Goal: Task Accomplishment & Management: Complete application form

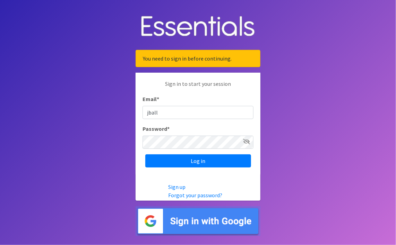
type input "[EMAIL_ADDRESS][DOMAIN_NAME]"
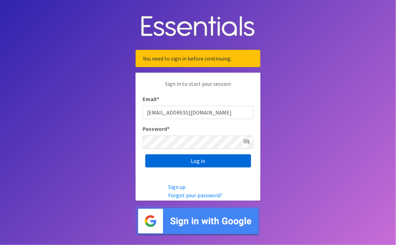
click at [172, 163] on input "Log in" at bounding box center [198, 161] width 106 height 13
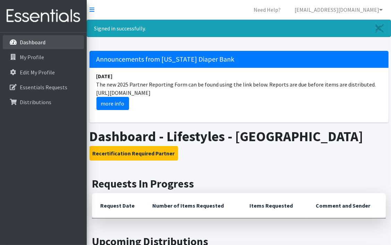
click at [26, 43] on p "Dashboard" at bounding box center [33, 42] width 26 height 7
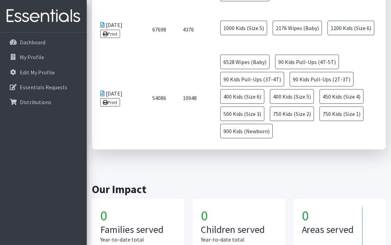
scroll to position [532, 0]
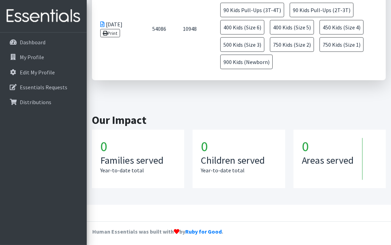
click at [129, 164] on h3 "Families served" at bounding box center [138, 161] width 76 height 12
click at [212, 162] on h3 "Children served" at bounding box center [239, 161] width 76 height 12
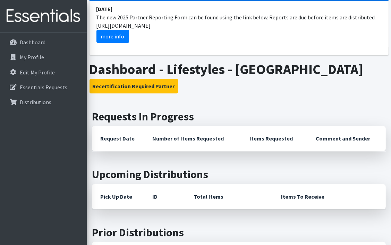
scroll to position [0, 0]
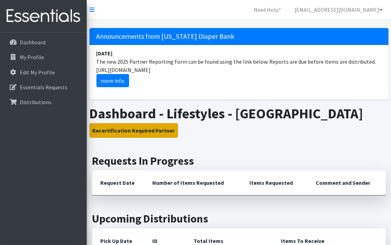
click at [125, 130] on button "Recertification Required Partner" at bounding box center [133, 130] width 88 height 15
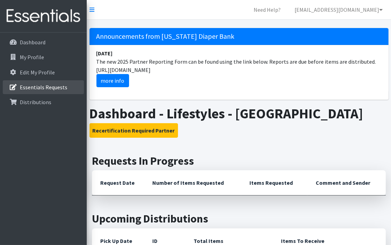
click at [45, 84] on p "Essentials Requests" at bounding box center [43, 87] width 47 height 7
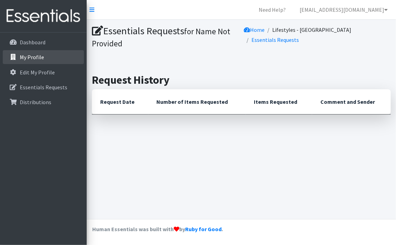
click at [33, 55] on p "My Profile" at bounding box center [32, 57] width 24 height 7
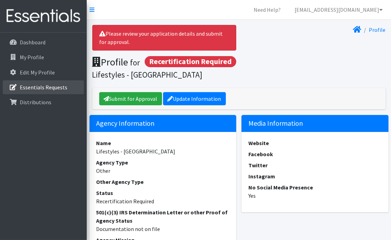
click at [31, 87] on p "Essentials Requests" at bounding box center [43, 87] width 47 height 7
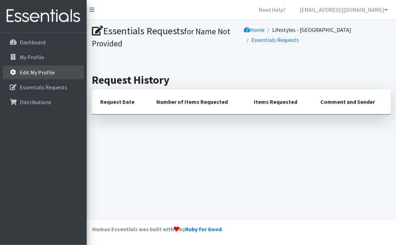
click at [36, 76] on link "Edit My Profile" at bounding box center [43, 73] width 81 height 14
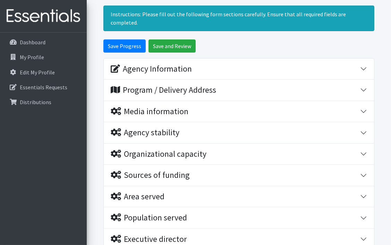
scroll to position [69, 0]
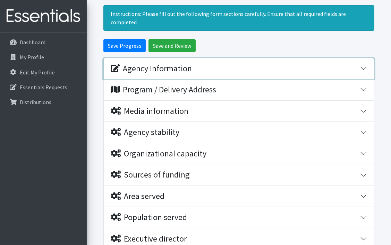
click at [250, 65] on div "Agency Information" at bounding box center [235, 69] width 249 height 10
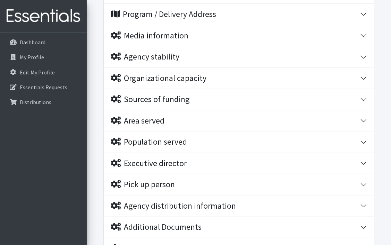
scroll to position [451, 0]
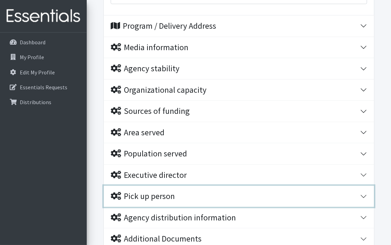
click at [202, 192] on div "Pick up person" at bounding box center [235, 197] width 249 height 10
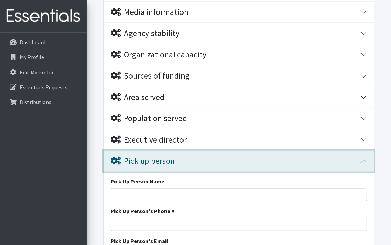
scroll to position [555, 0]
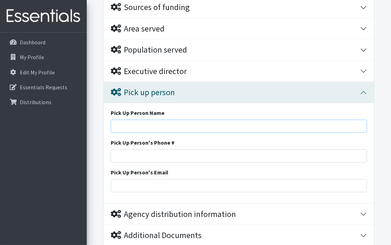
click at [124, 120] on input "Pick Up Person Name" at bounding box center [239, 126] width 256 height 13
type input "LifeStyles of Maryland Transportation Driver"
click at [128, 150] on input "Pick Up Person's Phone #" at bounding box center [239, 156] width 256 height 13
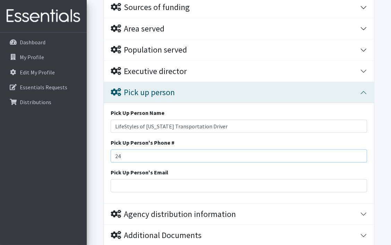
type input "2"
type input "301-609-9900 ext. 205"
click at [133, 180] on input "Pick Up Person's Email" at bounding box center [239, 186] width 256 height 13
type input "[EMAIL_ADDRESS][DOMAIN_NAME]"
type input "101 Catalpa Dr, Suite 103 La Plata MD 20646"
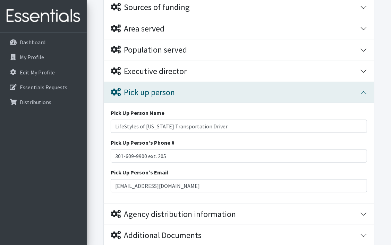
type input "La Plata"
type input "Maryland"
type input "20646"
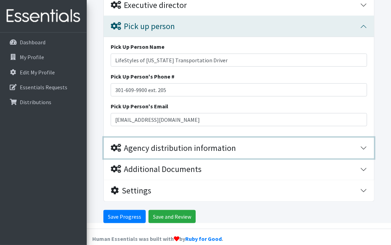
click at [187, 144] on div "Agency distribution information" at bounding box center [173, 149] width 125 height 10
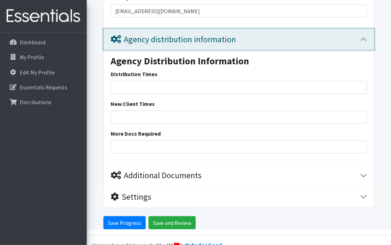
scroll to position [736, 0]
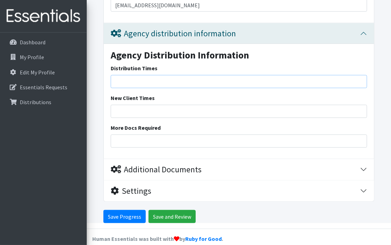
click at [116, 75] on input "Distribution Times" at bounding box center [239, 81] width 256 height 13
type input "Monday-Friday"
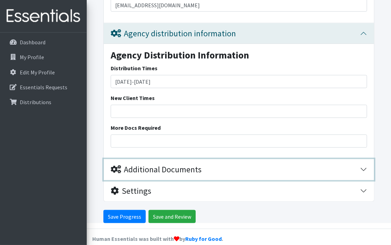
click at [153, 165] on div "Additional Documents" at bounding box center [156, 170] width 91 height 10
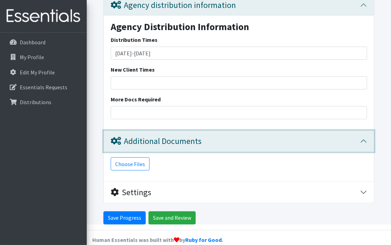
scroll to position [765, 0]
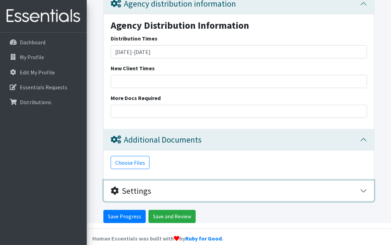
click at [162, 186] on div "Settings" at bounding box center [235, 191] width 249 height 10
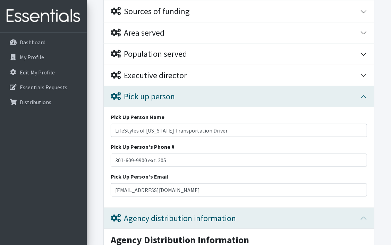
scroll to position [516, 0]
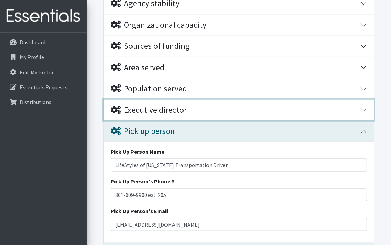
click at [148, 105] on div "Executive director" at bounding box center [149, 110] width 76 height 10
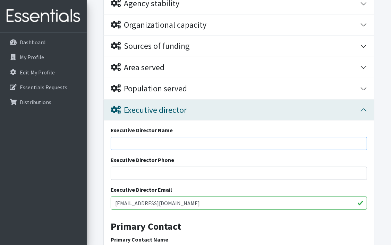
click at [129, 137] on input "Executive Director Name" at bounding box center [239, 143] width 256 height 13
type input "Sandy Washington"
click at [128, 167] on input "Executive Director Phone" at bounding box center [239, 173] width 256 height 13
click at [176, 197] on input "[EMAIL_ADDRESS][DOMAIN_NAME]" at bounding box center [239, 203] width 256 height 13
type input "j"
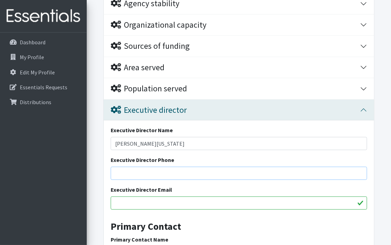
click at [130, 167] on input "Executive Director Phone" at bounding box center [239, 173] width 256 height 13
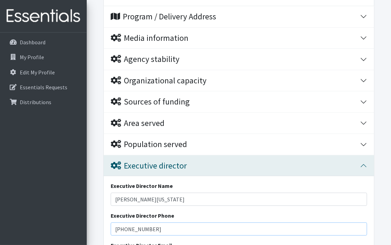
scroll to position [446, 0]
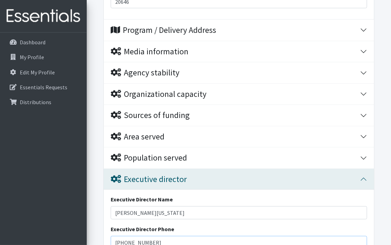
type input "301-609-9900"
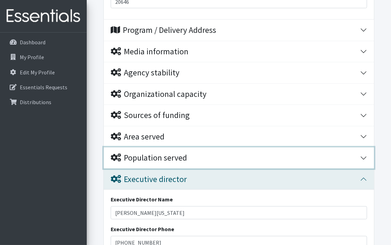
click at [164, 153] on div "Population served" at bounding box center [149, 158] width 76 height 10
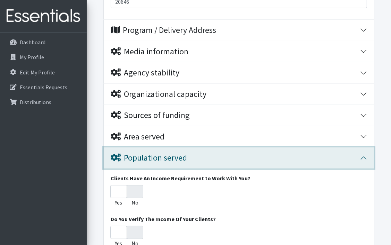
scroll to position [481, 0]
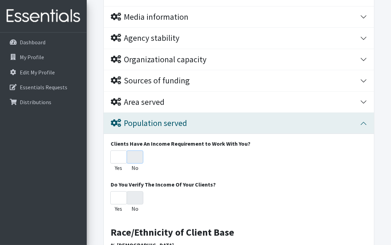
click at [136, 151] on input "No" at bounding box center [135, 157] width 17 height 13
radio input "true"
click at [131, 151] on input "No" at bounding box center [135, 157] width 17 height 13
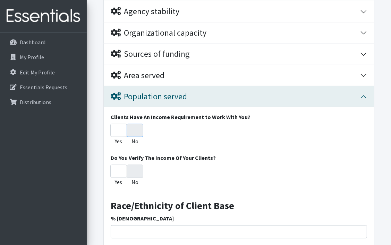
scroll to position [550, 0]
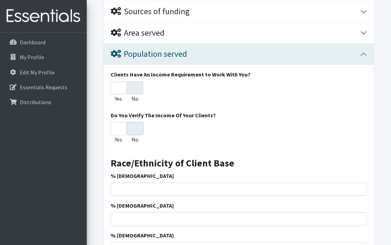
click at [137, 122] on input "No" at bounding box center [135, 128] width 17 height 13
radio input "true"
click at [361, 183] on input "1" at bounding box center [239, 189] width 256 height 13
type input "2"
click at [361, 183] on input "2" at bounding box center [239, 189] width 256 height 13
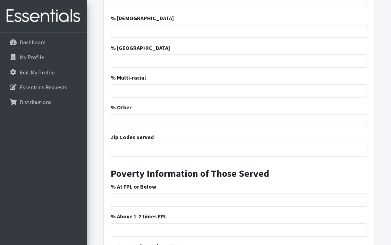
scroll to position [793, 0]
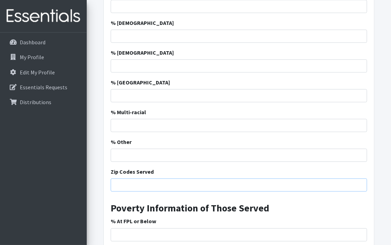
click at [118, 179] on input "Zip Codes Served" at bounding box center [239, 185] width 256 height 13
type input "C"
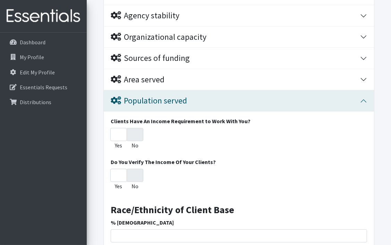
scroll to position [446, 0]
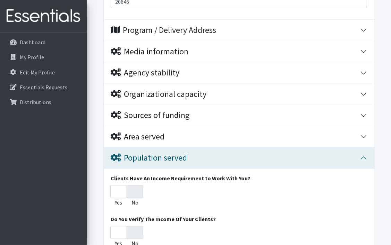
type input "St. Mary's Resdidents All Zip codes served"
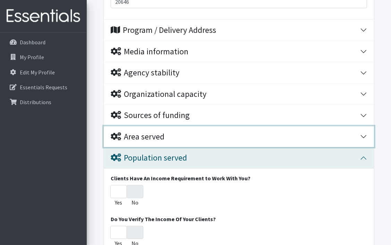
click at [149, 132] on div "Area served" at bounding box center [138, 137] width 54 height 10
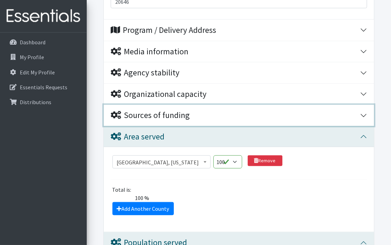
click at [167, 111] on div "Sources of funding" at bounding box center [150, 116] width 79 height 10
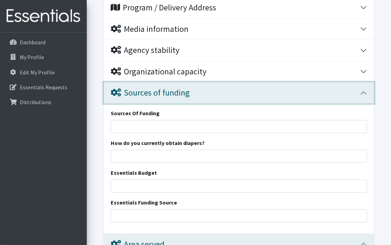
scroll to position [516, 0]
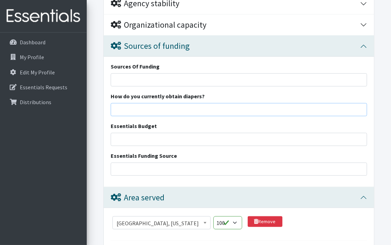
click at [116, 103] on input "How do you currently obtain diapers?" at bounding box center [239, 109] width 256 height 13
type input "Donations"
click at [122, 133] on input "Essentials Budget" at bounding box center [239, 139] width 256 height 13
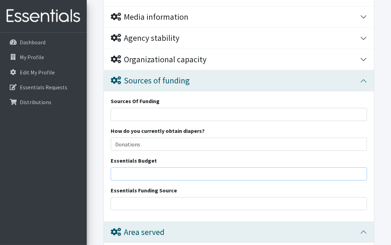
scroll to position [446, 0]
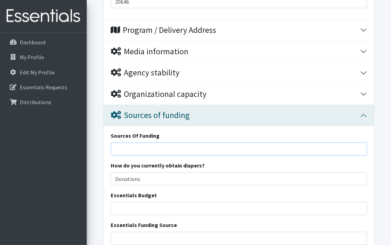
click at [119, 143] on input "Sources Of Funding" at bounding box center [239, 149] width 256 height 13
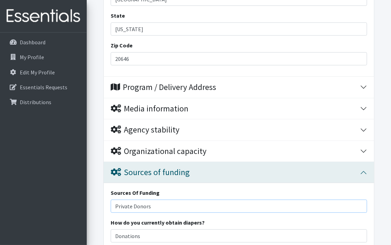
scroll to position [377, 0]
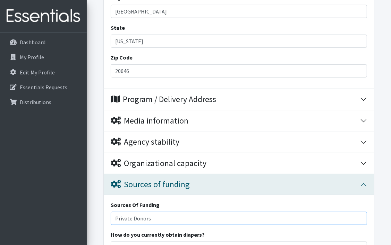
type input "Private Donors"
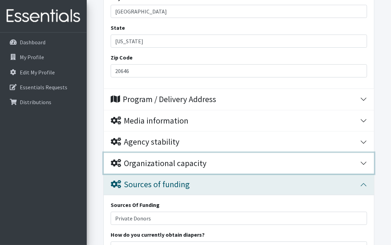
click at [148, 159] on div "Organizational capacity" at bounding box center [159, 164] width 96 height 10
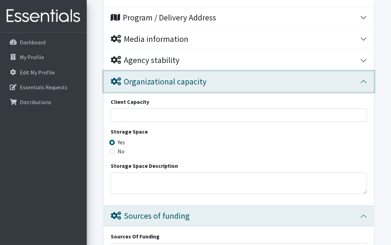
scroll to position [481, 0]
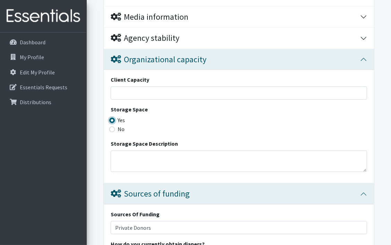
click at [113, 118] on input "Yes" at bounding box center [112, 121] width 6 height 6
radio input "true"
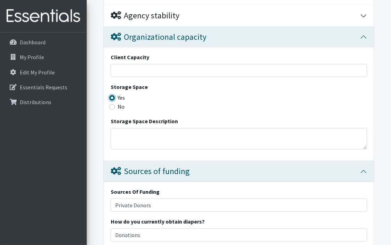
scroll to position [516, 0]
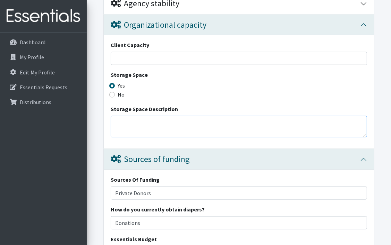
click at [122, 116] on textarea "Storage Space Description" at bounding box center [239, 126] width 256 height 21
type textarea "3"
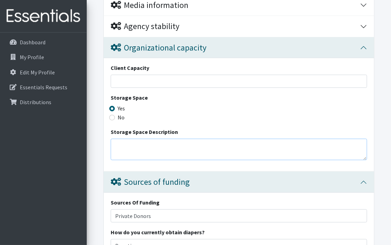
scroll to position [481, 0]
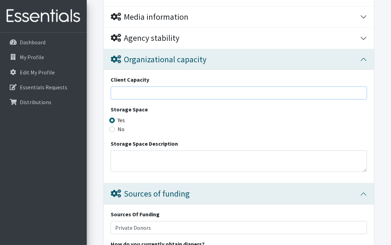
click at [119, 87] on input "Client Capacity" at bounding box center [239, 93] width 256 height 13
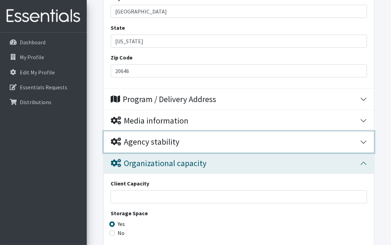
click at [136, 137] on div "Agency stability" at bounding box center [145, 142] width 69 height 10
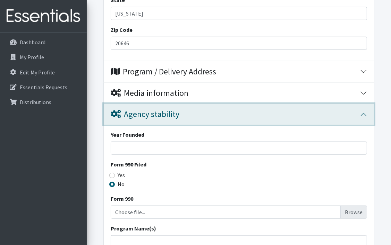
scroll to position [446, 0]
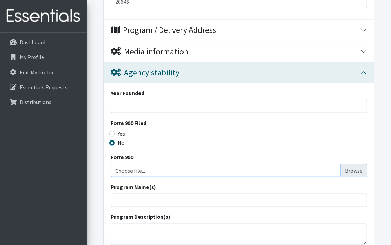
click at [141, 164] on input "Choose file..." at bounding box center [238, 170] width 251 height 13
click at [115, 100] on input "Year Founded" at bounding box center [239, 106] width 256 height 13
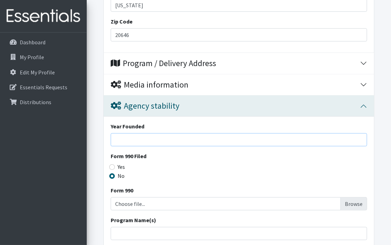
scroll to position [342, 0]
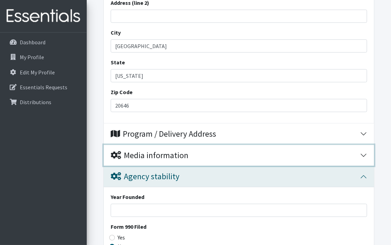
click at [133, 151] on div "Media information" at bounding box center [150, 156] width 78 height 10
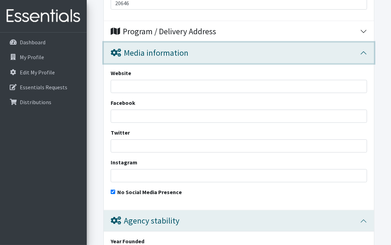
scroll to position [446, 0]
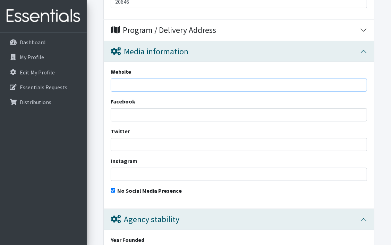
click at [115, 79] on input "Website" at bounding box center [239, 85] width 256 height 13
type input "www.lifestylesofmd.org"
click at [125, 108] on input "Facebook" at bounding box center [239, 114] width 256 height 13
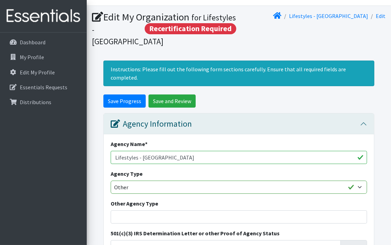
scroll to position [0, 0]
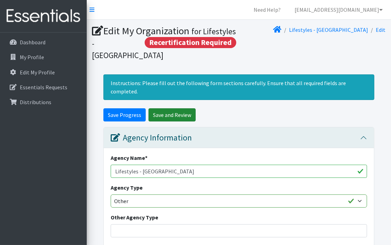
click at [165, 108] on input "Save and Review" at bounding box center [171, 114] width 47 height 13
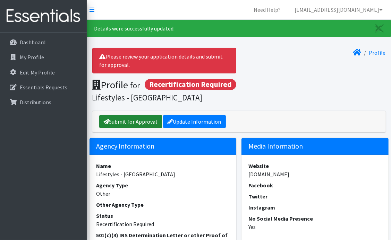
click at [139, 123] on link "Submit for Approval" at bounding box center [130, 121] width 63 height 13
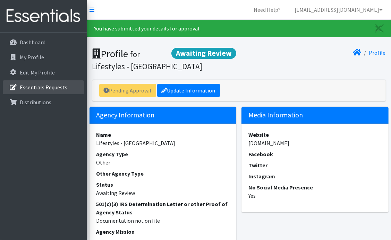
click at [39, 85] on p "Essentials Requests" at bounding box center [43, 87] width 47 height 7
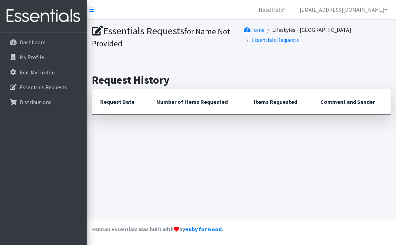
click at [272, 38] on link "Essentials Requests" at bounding box center [275, 39] width 47 height 7
click at [263, 40] on link "Essentials Requests" at bounding box center [275, 39] width 47 height 7
click at [254, 30] on link "Home" at bounding box center [254, 29] width 21 height 7
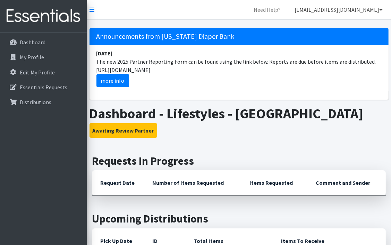
click at [381, 7] on icon at bounding box center [380, 10] width 3 height 6
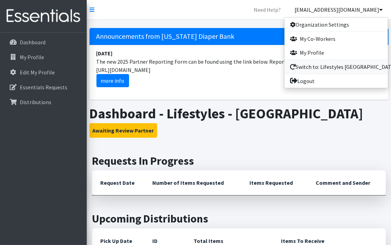
click at [306, 68] on link "Switch to: Lifestyles Charles County" at bounding box center [335, 67] width 103 height 14
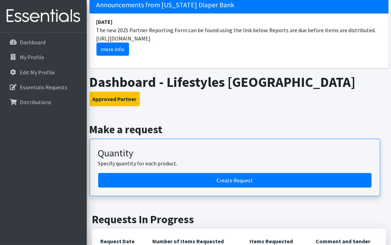
scroll to position [69, 0]
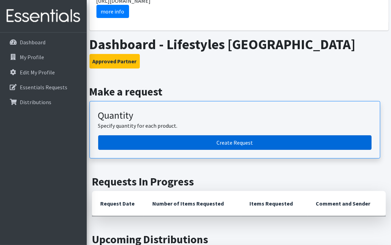
click at [179, 143] on link "Create Request" at bounding box center [234, 143] width 273 height 15
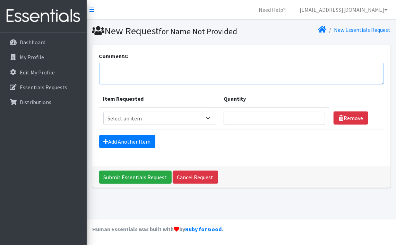
click at [114, 83] on textarea "Comments:" at bounding box center [241, 73] width 285 height 21
click at [205, 125] on select "Select an item Cloth Inserts (For Cloth Diapers) Kids (Newborn) Kids (Preemie) …" at bounding box center [159, 118] width 112 height 13
select select "5484"
click at [103, 123] on select "Select an item Cloth Inserts (For Cloth Diapers) Kids (Newborn) Kids (Preemie) …" at bounding box center [159, 118] width 112 height 13
click at [129, 148] on link "Add Another Item" at bounding box center [127, 141] width 56 height 13
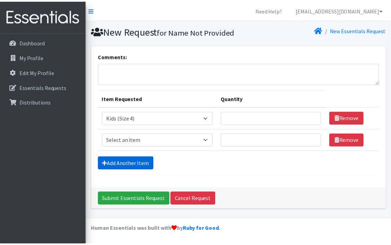
scroll to position [7, 0]
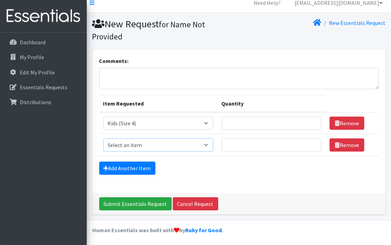
click at [205, 146] on select "Select an item Cloth Inserts (For Cloth Diapers) Kids (Newborn) Kids (Preemie) …" at bounding box center [158, 145] width 110 height 13
select select "5485"
click at [103, 139] on select "Select an item Cloth Inserts (For Cloth Diapers) Kids (Newborn) Kids (Preemie) …" at bounding box center [158, 145] width 110 height 13
click at [141, 167] on link "Add Another Item" at bounding box center [127, 168] width 56 height 13
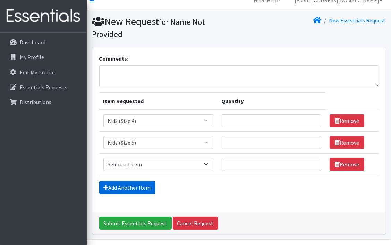
scroll to position [29, 0]
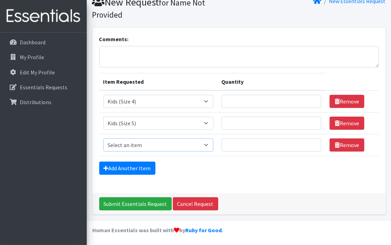
click at [201, 147] on select "Select an item Cloth Inserts (For Cloth Diapers) Kids (Newborn) Kids (Preemie) …" at bounding box center [158, 145] width 110 height 13
select select "5486"
click at [103, 139] on select "Select an item Cloth Inserts (For Cloth Diapers) Kids (Newborn) Kids (Preemie) …" at bounding box center [158, 145] width 110 height 13
click at [136, 166] on link "Add Another Item" at bounding box center [127, 168] width 56 height 13
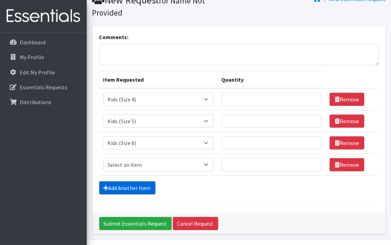
scroll to position [51, 0]
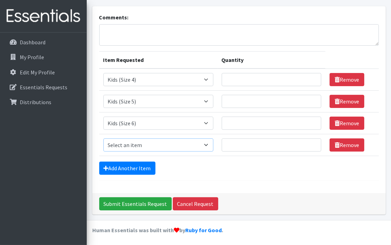
click at [131, 149] on select "Select an item Cloth Inserts (For Cloth Diapers) Kids (Newborn) Kids (Preemie) …" at bounding box center [158, 145] width 110 height 13
select select "5487"
click at [103, 139] on select "Select an item Cloth Inserts (For Cloth Diapers) Kids (Newborn) Kids (Preemie) …" at bounding box center [158, 145] width 110 height 13
click at [136, 167] on link "Add Another Item" at bounding box center [127, 168] width 56 height 13
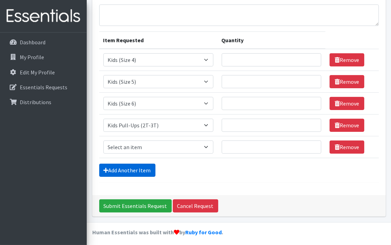
scroll to position [72, 0]
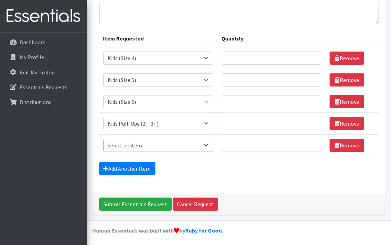
click at [141, 145] on select "Select an item Cloth Inserts (For Cloth Diapers) Kids (Newborn) Kids (Preemie) …" at bounding box center [158, 145] width 110 height 13
select select "5488"
click at [103, 139] on select "Select an item Cloth Inserts (For Cloth Diapers) Kids (Newborn) Kids (Preemie) …" at bounding box center [158, 145] width 110 height 13
click at [139, 165] on link "Add Another Item" at bounding box center [127, 168] width 56 height 13
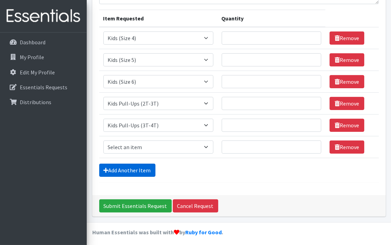
scroll to position [94, 0]
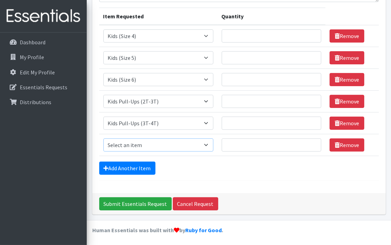
click at [132, 147] on select "Select an item Cloth Inserts (For Cloth Diapers) Kids (Newborn) Kids (Preemie) …" at bounding box center [158, 145] width 110 height 13
select select "5489"
click at [103, 139] on select "Select an item Cloth Inserts (For Cloth Diapers) Kids (Newborn) Kids (Preemie) …" at bounding box center [158, 145] width 110 height 13
click at [134, 167] on link "Add Another Item" at bounding box center [127, 168] width 56 height 13
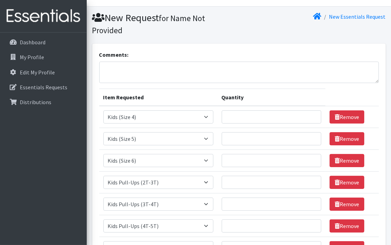
scroll to position [12, 0]
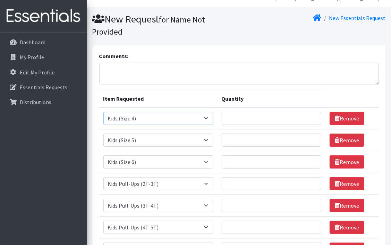
click at [208, 119] on select "Select an item Cloth Inserts (For Cloth Diapers) Kids (Newborn) Kids (Preemie) …" at bounding box center [158, 118] width 110 height 13
click at [239, 117] on input "Quantity" at bounding box center [271, 118] width 99 height 13
drag, startPoint x: 236, startPoint y: 116, endPoint x: 215, endPoint y: 117, distance: 21.1
click at [215, 117] on tr "Item Requested Select an item Cloth Inserts (For Cloth Diapers) Kids (Newborn) …" at bounding box center [238, 118] width 279 height 22
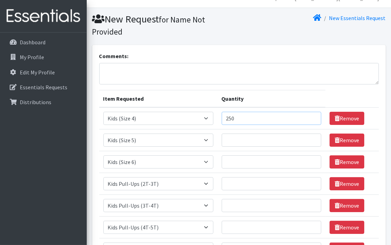
type input "250"
click at [235, 141] on input "Quantity" at bounding box center [271, 140] width 99 height 13
type input "500"
click at [232, 162] on input "Quantity" at bounding box center [271, 162] width 99 height 13
type input "500"
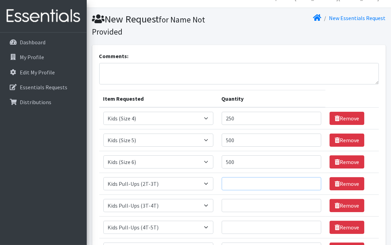
click at [231, 183] on input "Quantity" at bounding box center [271, 183] width 99 height 13
type input "300"
click at [229, 202] on input "Quantity" at bounding box center [271, 205] width 99 height 13
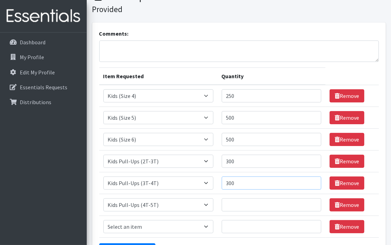
scroll to position [46, 0]
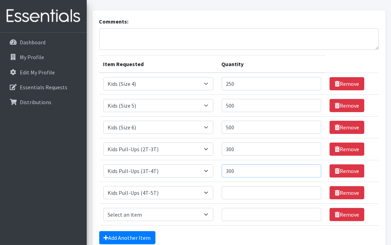
type input "300"
drag, startPoint x: 234, startPoint y: 146, endPoint x: 205, endPoint y: 150, distance: 29.8
click at [206, 150] on tr "Item Requested Select an item Cloth Inserts (For Cloth Diapers) Kids (Newborn) …" at bounding box center [238, 150] width 279 height 22
type input "500"
drag, startPoint x: 238, startPoint y: 170, endPoint x: 201, endPoint y: 168, distance: 37.5
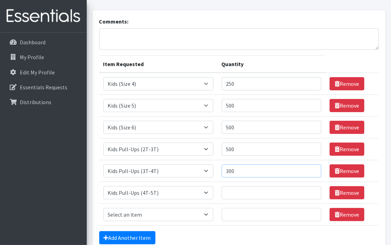
click at [201, 170] on tr "Item Requested Select an item Cloth Inserts (For Cloth Diapers) Kids (Newborn) …" at bounding box center [238, 171] width 279 height 22
type input "500"
click at [233, 192] on input "Quantity" at bounding box center [271, 192] width 99 height 13
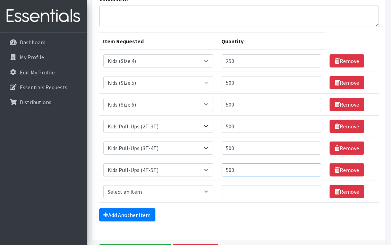
scroll to position [81, 0]
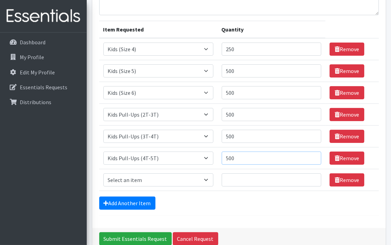
type input "500"
click at [207, 176] on select "Select an item Cloth Inserts (For Cloth Diapers) Kids (Newborn) Kids (Preemie) …" at bounding box center [158, 180] width 110 height 13
select select "5491"
click at [103, 174] on select "Select an item Cloth Inserts (For Cloth Diapers) Kids (Newborn) Kids (Preemie) …" at bounding box center [158, 180] width 110 height 13
click at [228, 178] on input "Quantity" at bounding box center [271, 180] width 99 height 13
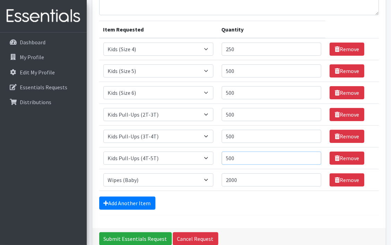
click at [243, 158] on input "500" at bounding box center [271, 158] width 99 height 13
click at [239, 180] on input "2000" at bounding box center [271, 180] width 99 height 13
type input "2"
type input "1000"
click at [243, 156] on input "500" at bounding box center [271, 158] width 99 height 13
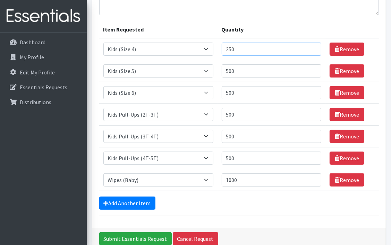
click at [238, 49] on input "250" at bounding box center [271, 49] width 99 height 13
type input "2"
type input "500"
click at [233, 203] on div "Add Another Item" at bounding box center [238, 203] width 279 height 13
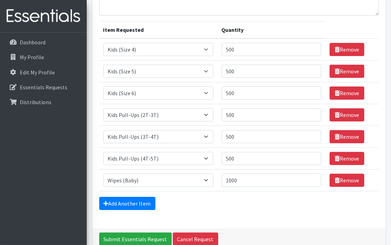
scroll to position [0, 0]
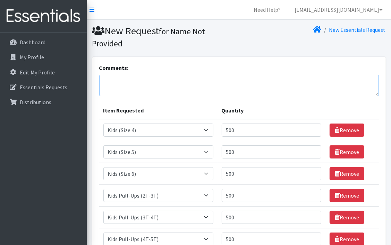
click at [104, 79] on textarea "Comments:" at bounding box center [238, 85] width 279 height 21
click at [105, 82] on textarea "Comments:" at bounding box center [238, 85] width 279 height 21
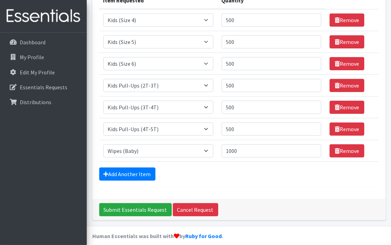
scroll to position [116, 0]
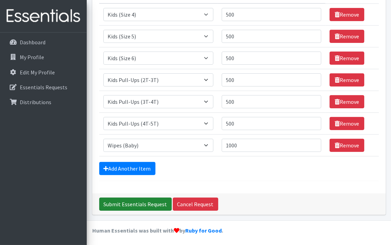
click at [148, 203] on input "Submit Essentials Request" at bounding box center [135, 204] width 72 height 13
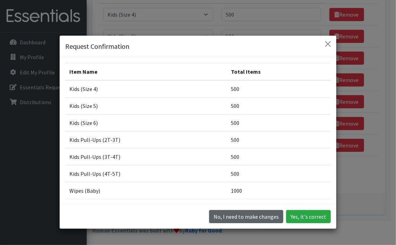
click at [246, 215] on button "No, I need to make changes" at bounding box center [246, 216] width 74 height 13
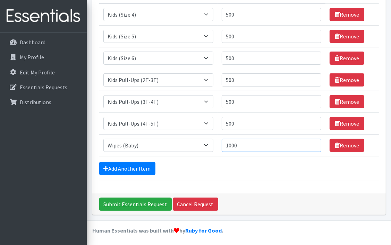
click at [244, 143] on input "1000" at bounding box center [271, 145] width 99 height 13
drag, startPoint x: 244, startPoint y: 143, endPoint x: 223, endPoint y: 144, distance: 20.5
click at [223, 144] on input "1000" at bounding box center [271, 145] width 99 height 13
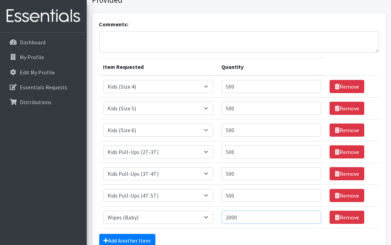
scroll to position [81, 0]
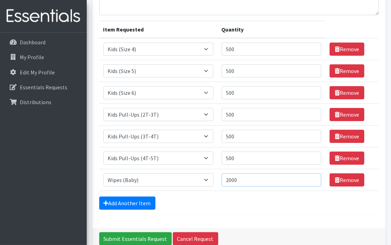
type input "2000"
drag, startPoint x: 236, startPoint y: 69, endPoint x: 212, endPoint y: 71, distance: 23.6
click at [213, 70] on tr "Item Requested Select an item Cloth Inserts (For Cloth Diapers) Kids (Newborn) …" at bounding box center [238, 71] width 279 height 22
click at [236, 66] on input "500" at bounding box center [271, 70] width 99 height 13
drag, startPoint x: 236, startPoint y: 66, endPoint x: 206, endPoint y: 69, distance: 30.3
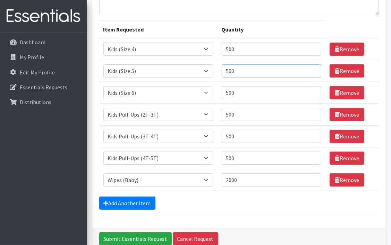
click at [206, 69] on tr "Item Requested Select an item Cloth Inserts (For Cloth Diapers) Kids (Newborn) …" at bounding box center [238, 71] width 279 height 22
type input "750"
click at [241, 93] on input "500" at bounding box center [271, 92] width 99 height 13
type input "5"
type input "750"
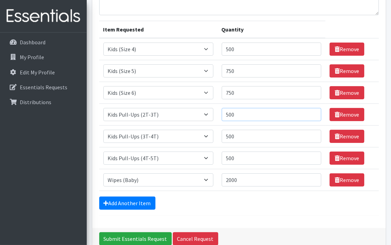
click at [242, 113] on input "500" at bounding box center [271, 114] width 99 height 13
click at [237, 46] on input "500" at bounding box center [271, 49] width 99 height 13
type input "5"
type input "3"
type input "500"
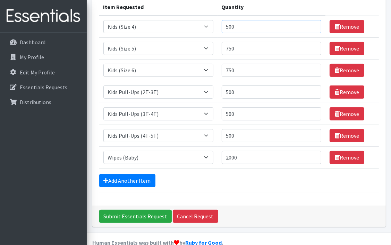
scroll to position [116, 0]
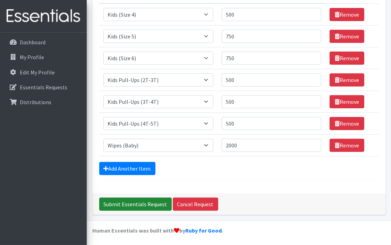
click at [150, 201] on input "Submit Essentials Request" at bounding box center [135, 204] width 72 height 13
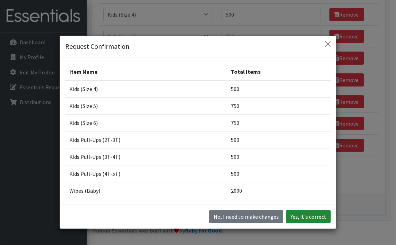
click at [309, 220] on button "Yes, it's correct" at bounding box center [308, 216] width 45 height 13
